Goal: Task Accomplishment & Management: Manage account settings

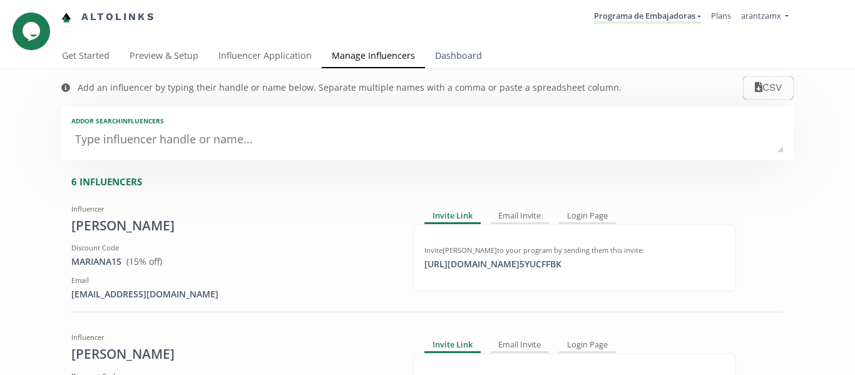
click at [442, 59] on link "Dashboard" at bounding box center [458, 56] width 67 height 25
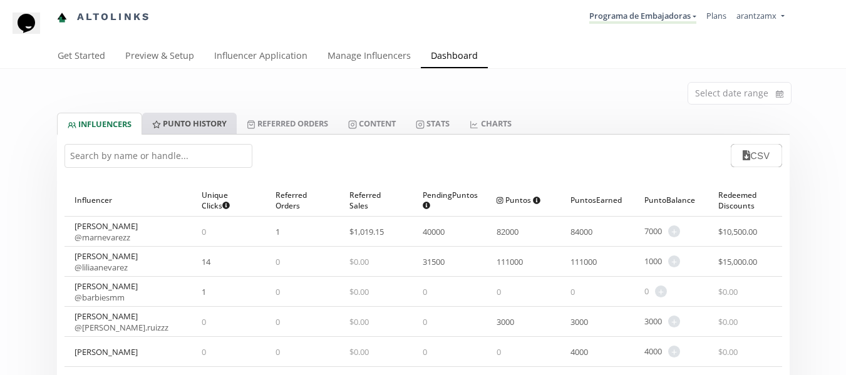
click at [178, 126] on link "Punto HISTORY" at bounding box center [189, 123] width 95 height 21
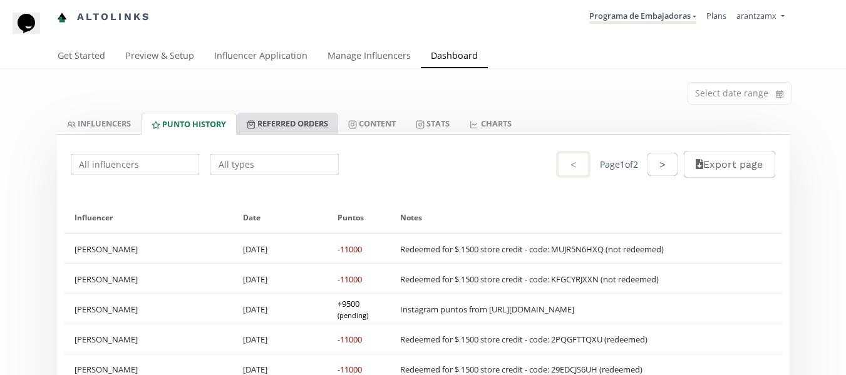
click at [282, 121] on link "Referred Orders" at bounding box center [287, 123] width 101 height 21
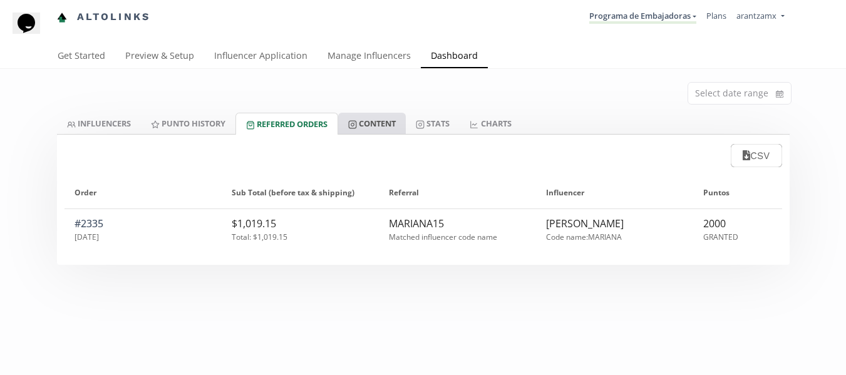
click at [382, 125] on link "Content" at bounding box center [372, 123] width 68 height 21
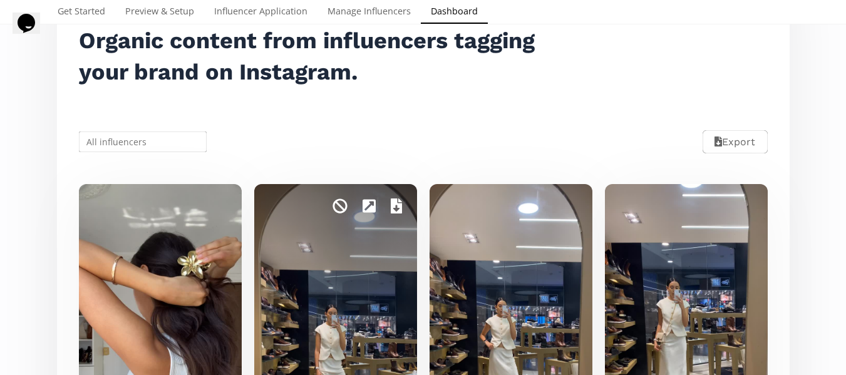
scroll to position [250, 0]
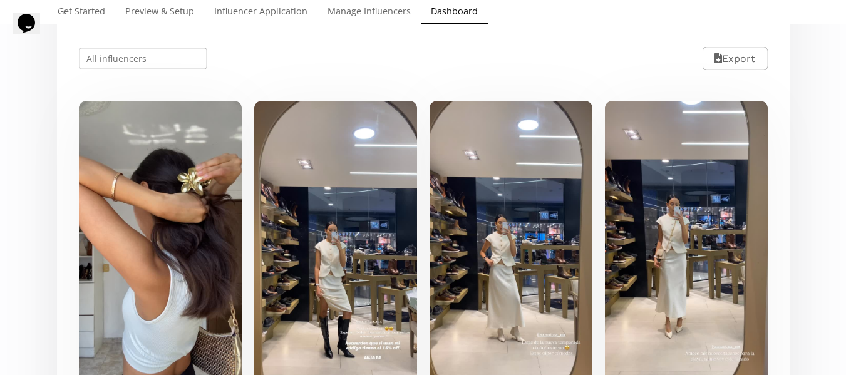
click at [160, 49] on input "text" at bounding box center [143, 58] width 132 height 24
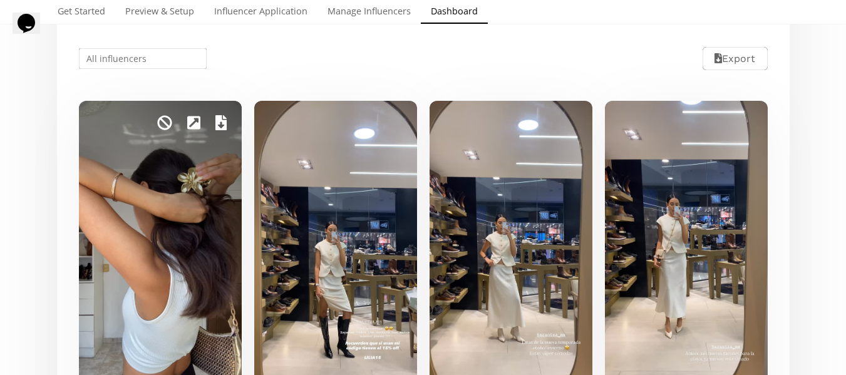
click at [153, 57] on input "text" at bounding box center [143, 58] width 132 height 24
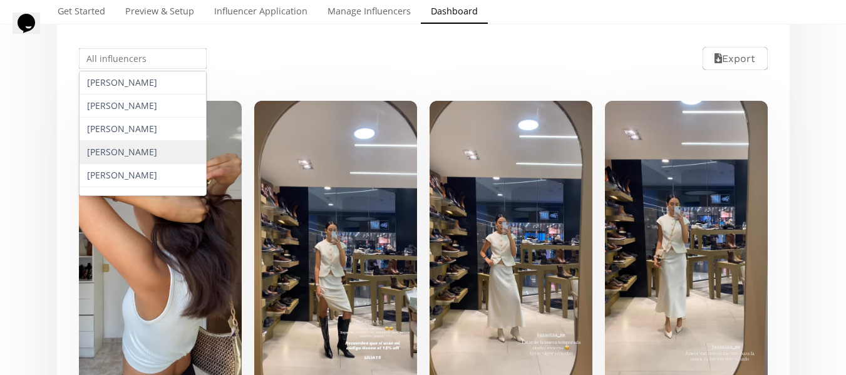
click at [110, 144] on div "[PERSON_NAME]" at bounding box center [142, 152] width 127 height 23
type input "[PERSON_NAME]"
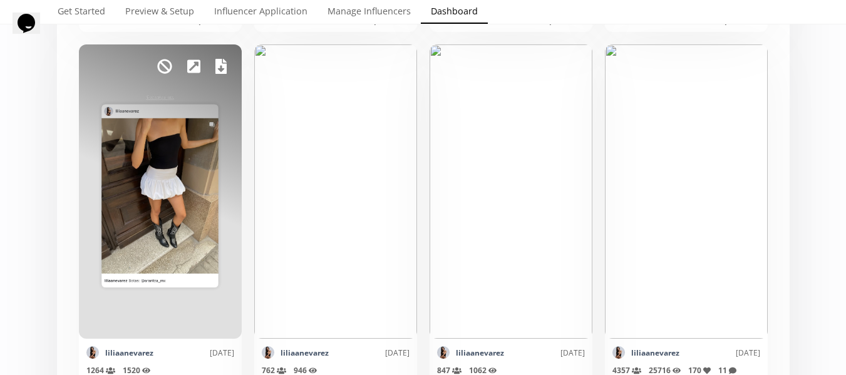
scroll to position [1565, 0]
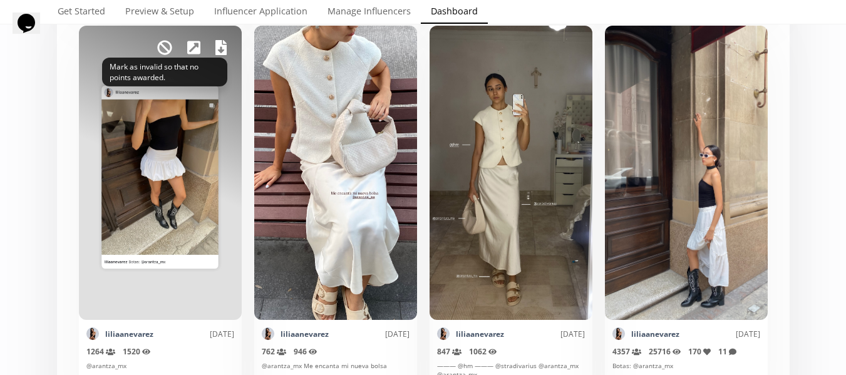
click at [163, 48] on icon at bounding box center [164, 47] width 15 height 15
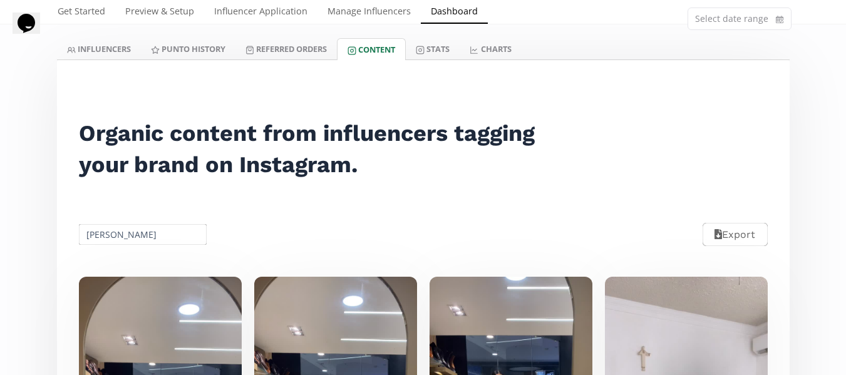
scroll to position [63, 0]
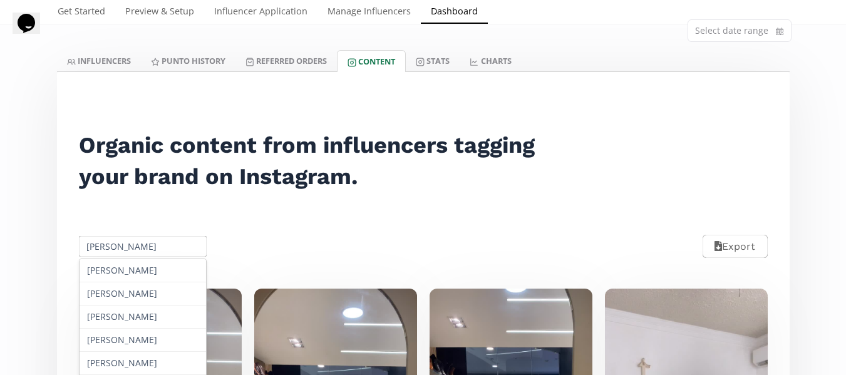
click at [161, 243] on input "[PERSON_NAME]" at bounding box center [143, 246] width 132 height 24
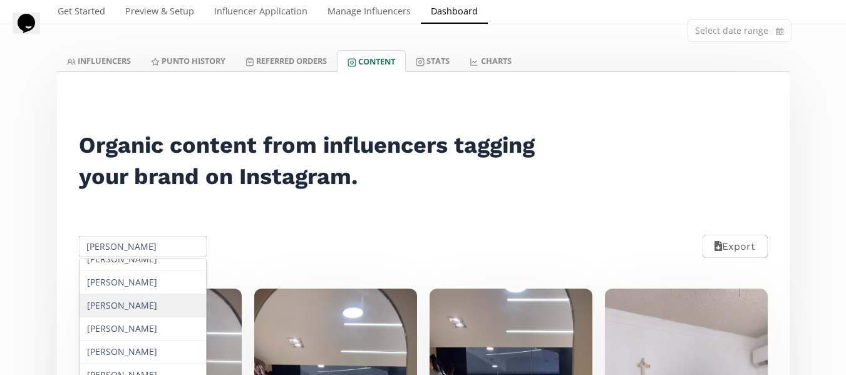
scroll to position [14, 0]
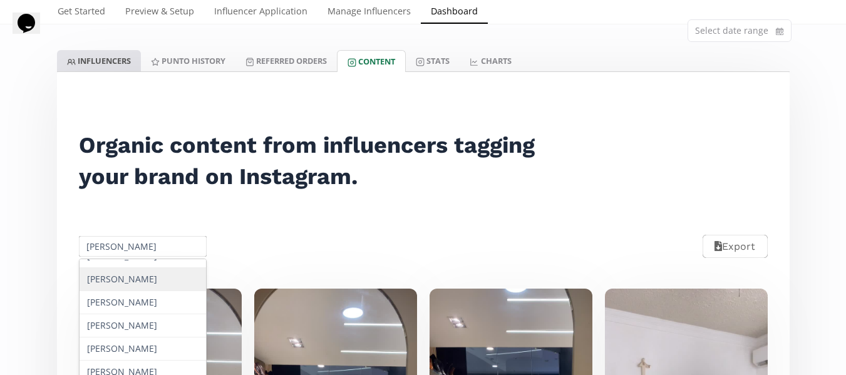
click at [90, 62] on link "INFLUENCERS" at bounding box center [99, 60] width 84 height 21
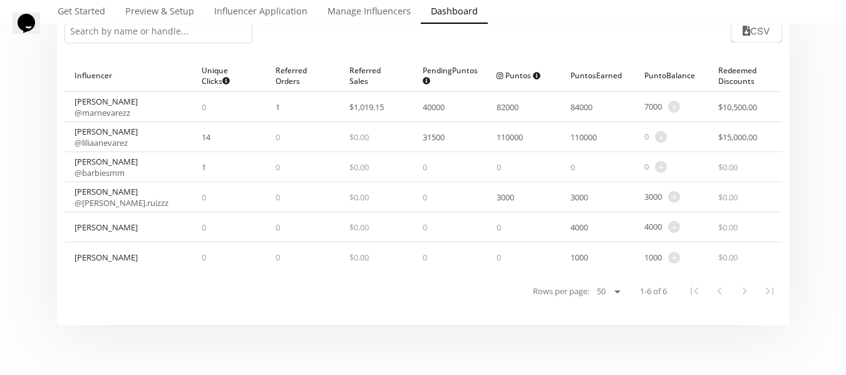
scroll to position [125, 0]
click at [137, 223] on div "[PERSON_NAME]" at bounding box center [128, 226] width 128 height 29
click at [675, 225] on span "+" at bounding box center [674, 226] width 12 height 12
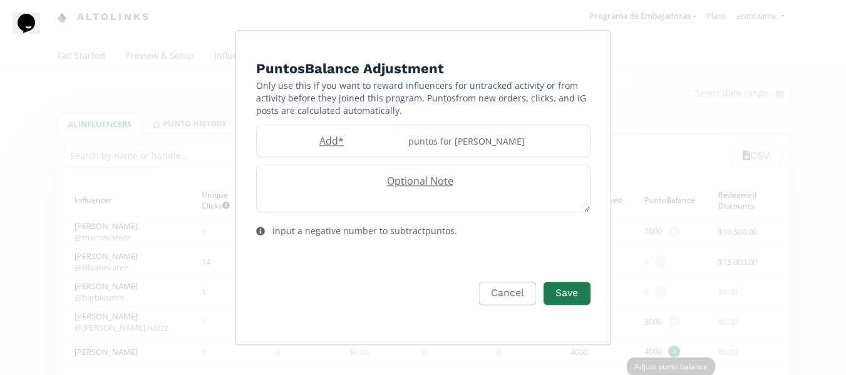
scroll to position [0, 0]
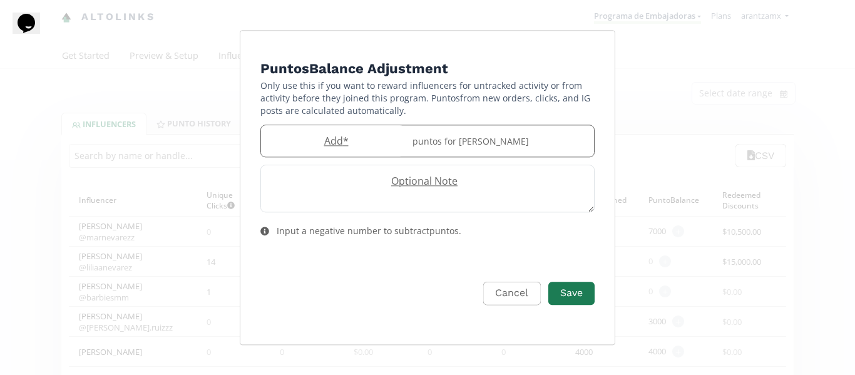
click at [356, 143] on label "Add *" at bounding box center [333, 141] width 144 height 14
type input "1000"
click at [412, 185] on label "Optional Note" at bounding box center [421, 182] width 321 height 14
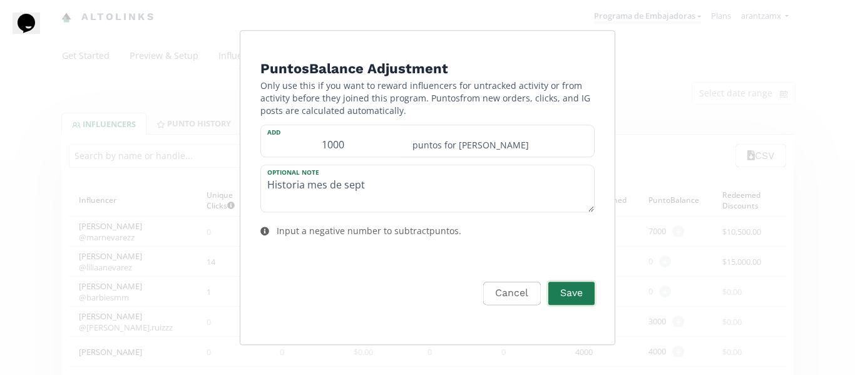
type textarea "Historia mes de sept"
click at [577, 303] on button "Save" at bounding box center [571, 293] width 50 height 27
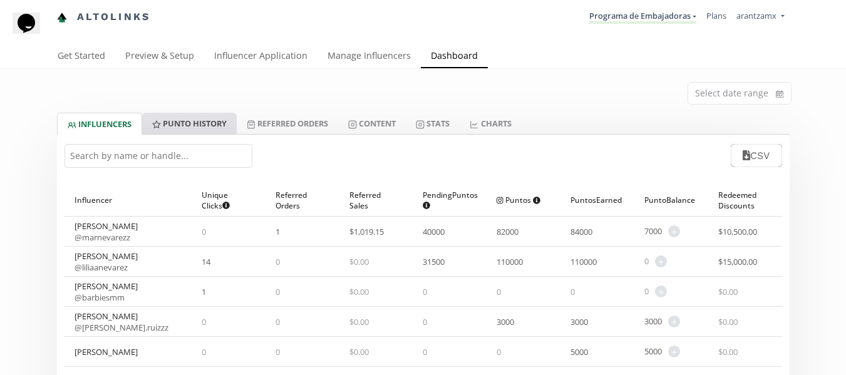
click at [199, 122] on link "Punto HISTORY" at bounding box center [189, 123] width 95 height 21
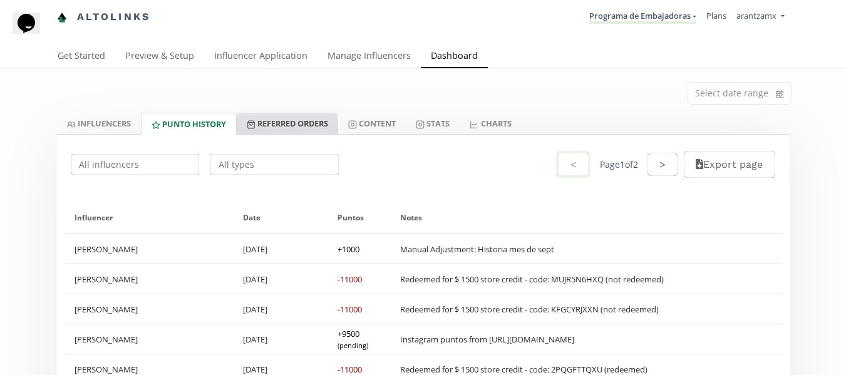
click at [302, 121] on link "Referred Orders" at bounding box center [287, 123] width 101 height 21
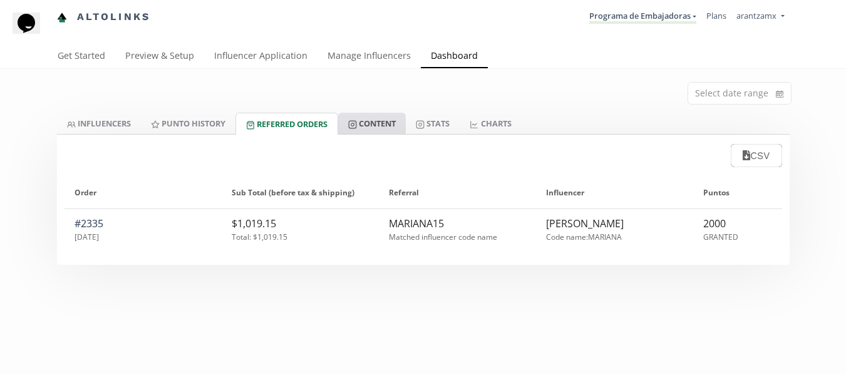
click at [378, 131] on link "Content" at bounding box center [372, 123] width 68 height 21
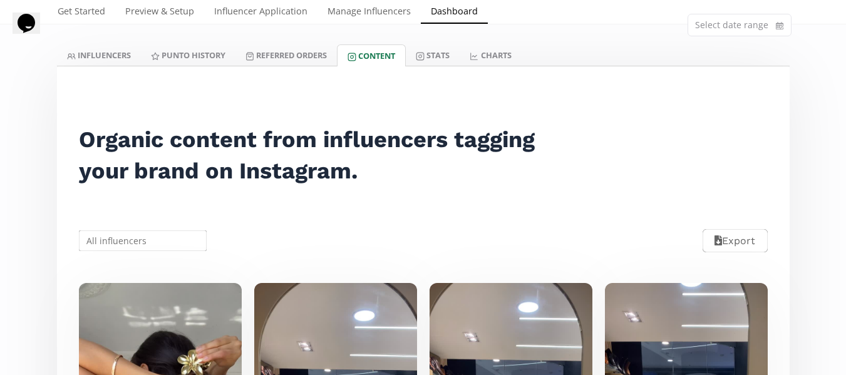
scroll to position [63, 0]
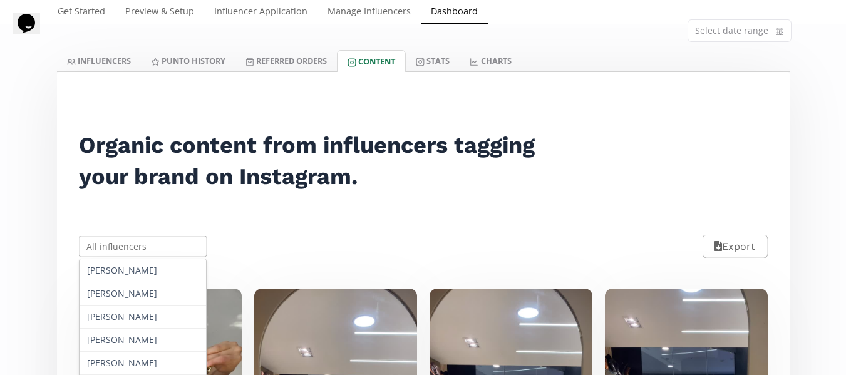
click at [170, 244] on input "text" at bounding box center [143, 246] width 132 height 24
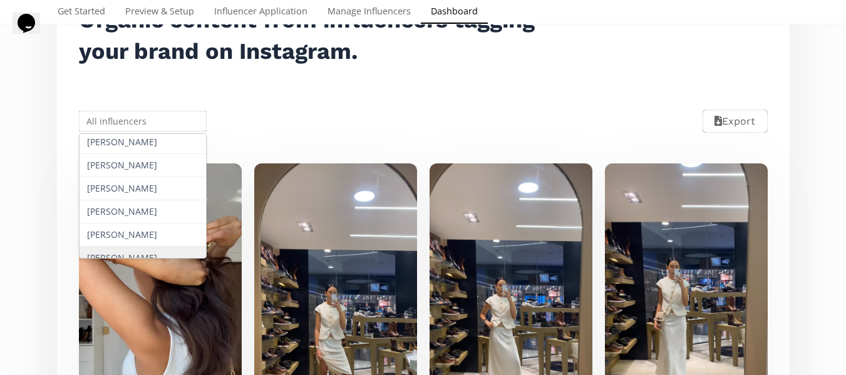
scroll to position [0, 0]
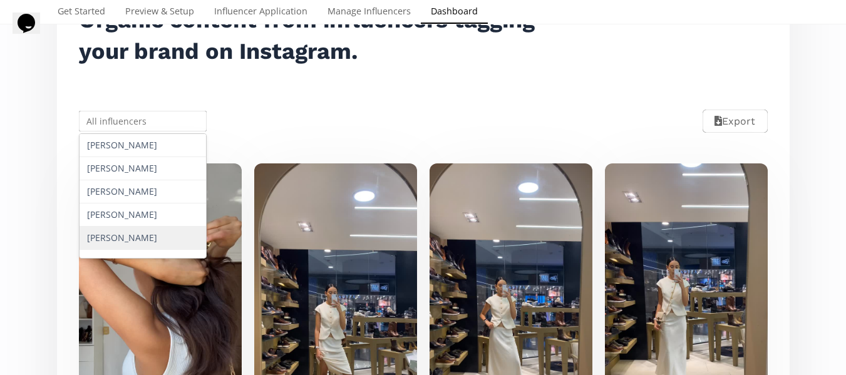
click at [131, 235] on div "[PERSON_NAME]" at bounding box center [142, 238] width 127 height 23
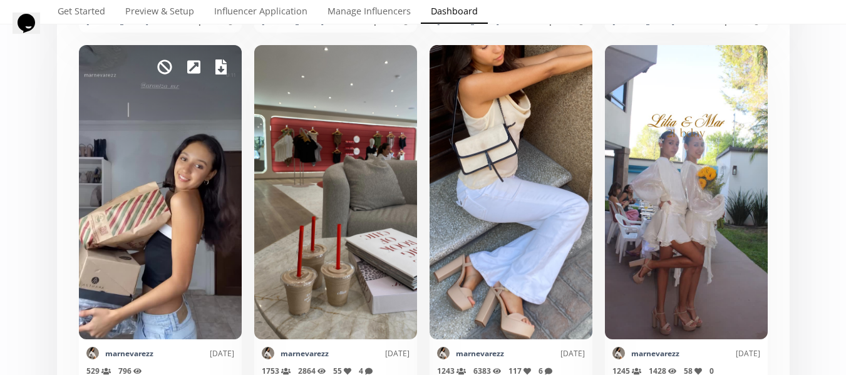
scroll to position [689, 0]
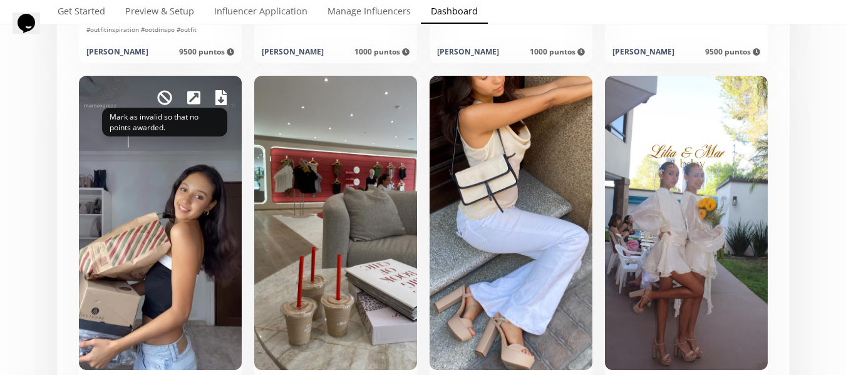
click at [165, 98] on icon at bounding box center [164, 98] width 14 height 14
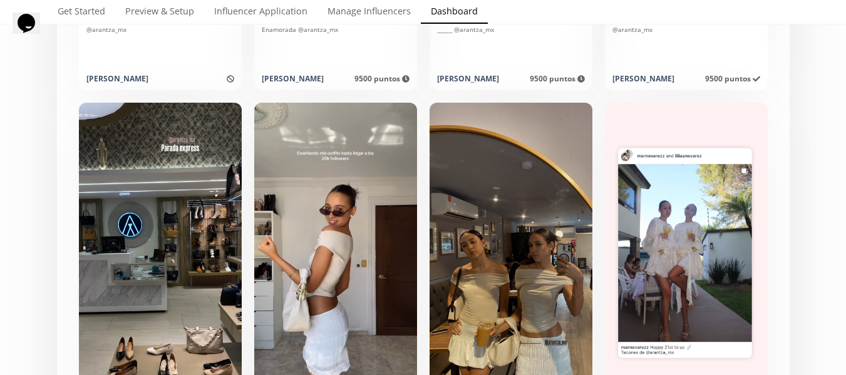
scroll to position [1064, 0]
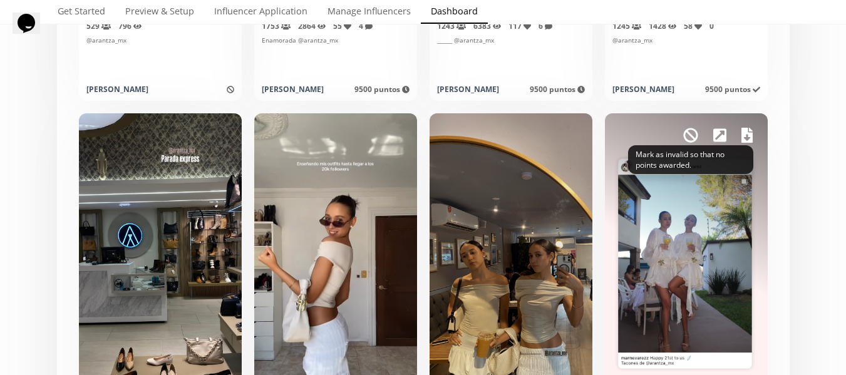
click at [686, 144] on span "Mark as invalid so that no points awarded." at bounding box center [690, 135] width 15 height 21
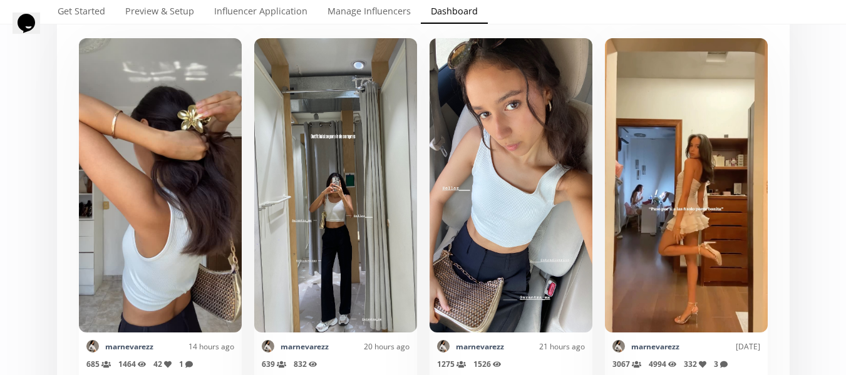
scroll to position [188, 0]
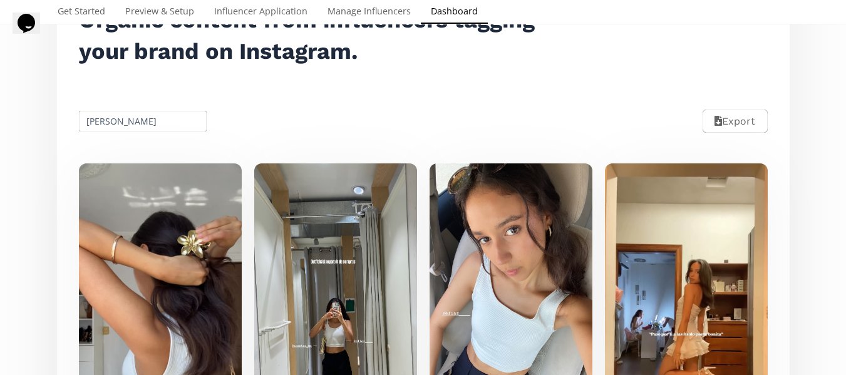
click at [117, 121] on input "[PERSON_NAME]" at bounding box center [143, 121] width 132 height 24
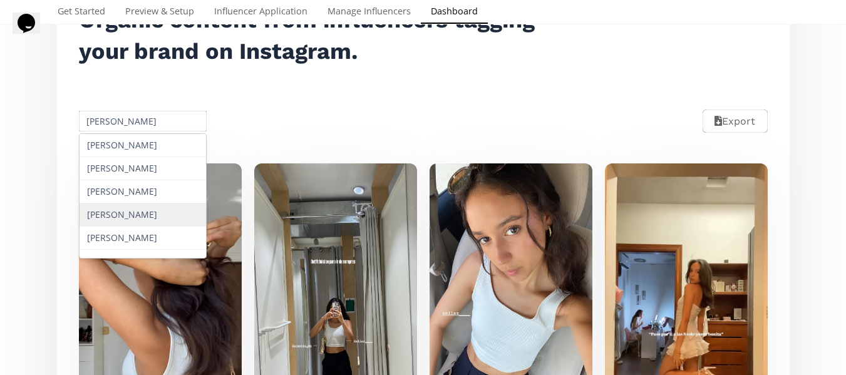
click at [121, 210] on div "[PERSON_NAME]" at bounding box center [142, 214] width 127 height 23
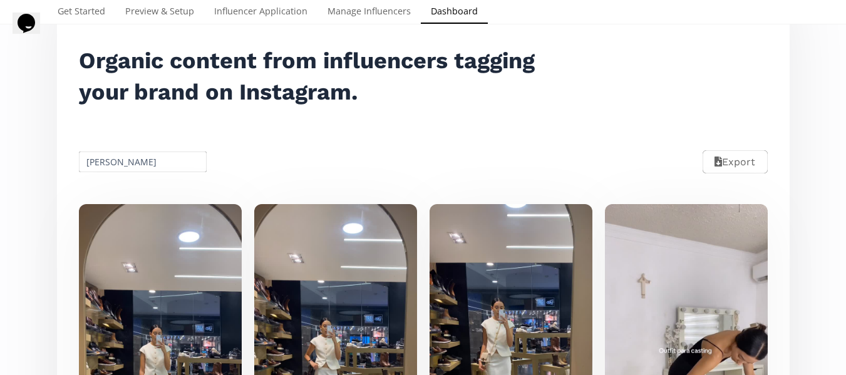
scroll to position [125, 0]
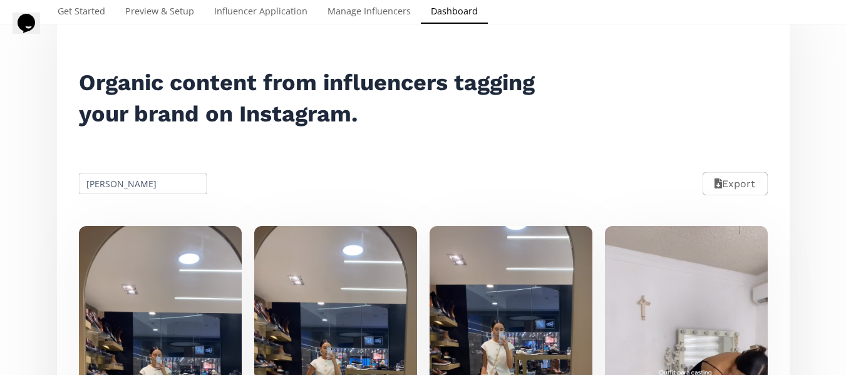
click at [100, 181] on input "[PERSON_NAME]" at bounding box center [143, 184] width 132 height 24
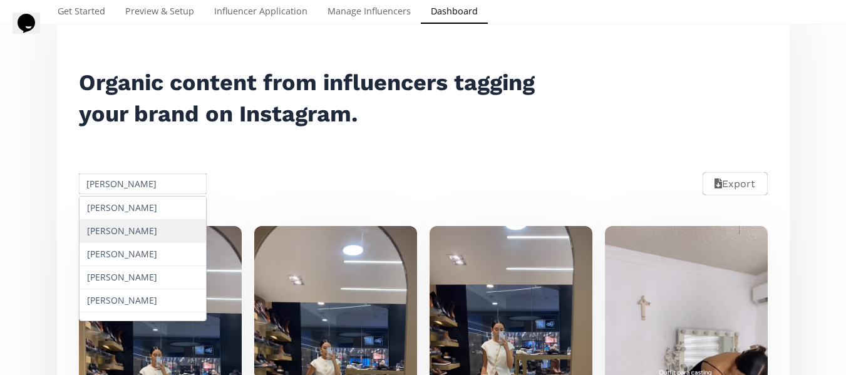
click at [116, 232] on div "[PERSON_NAME]" at bounding box center [142, 231] width 127 height 23
type input "[PERSON_NAME]"
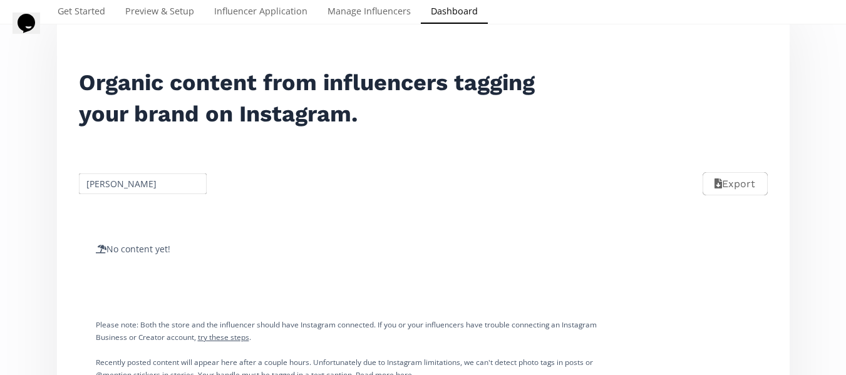
scroll to position [188, 0]
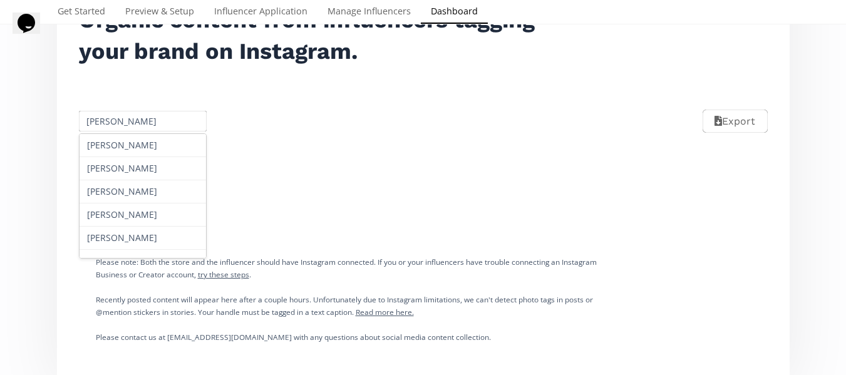
click at [109, 120] on input "[PERSON_NAME]" at bounding box center [143, 121] width 132 height 24
click at [43, 118] on div "Select date range INFLUENCERS Punto HISTORY Referred Orders Content Stats CHART…" at bounding box center [423, 131] width 846 height 501
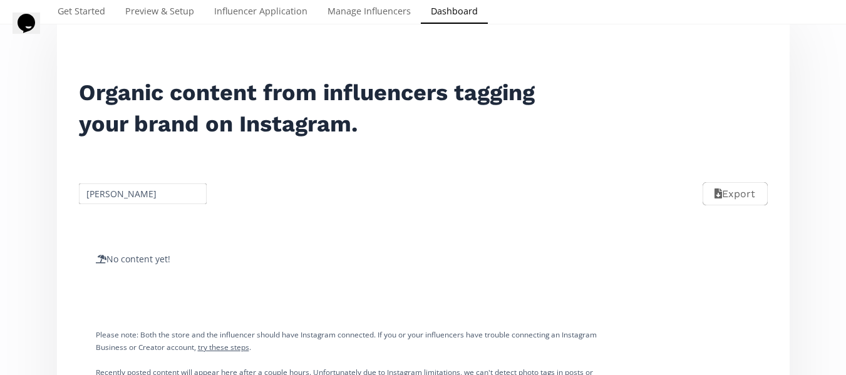
scroll to position [0, 0]
